Goal: Task Accomplishment & Management: Manage account settings

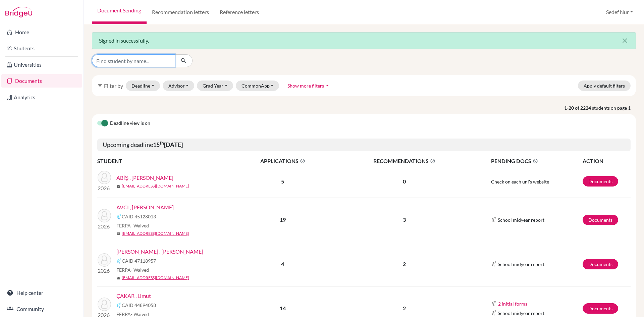
click at [136, 59] on input "Find student by name..." at bounding box center [133, 60] width 83 height 13
type input "EGE"
click button "submit" at bounding box center [184, 60] width 18 height 13
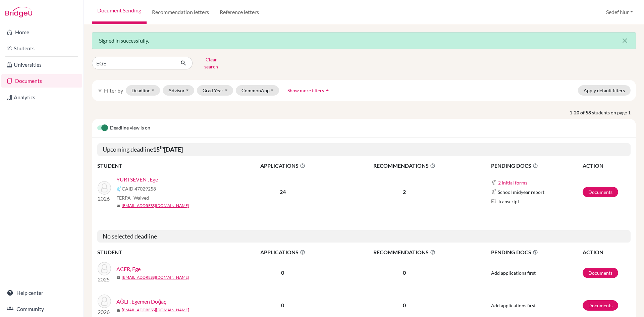
click at [134, 175] on link "YURTSEVEN , Ege" at bounding box center [137, 179] width 42 height 8
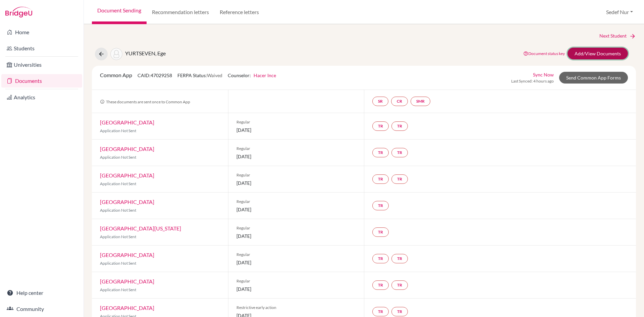
click at [596, 53] on link "Add/View Documents" at bounding box center [597, 54] width 60 height 12
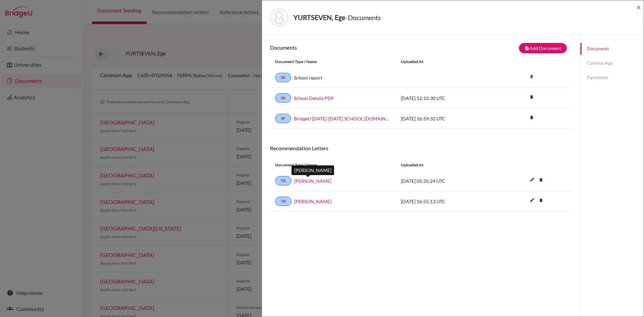
click at [308, 180] on link "Gonca ESKIN" at bounding box center [312, 180] width 37 height 7
click at [636, 5] on div "YURTSEVEN, Ege - Documents ×" at bounding box center [453, 17] width 376 height 29
